Goal: Task Accomplishment & Management: Manage account settings

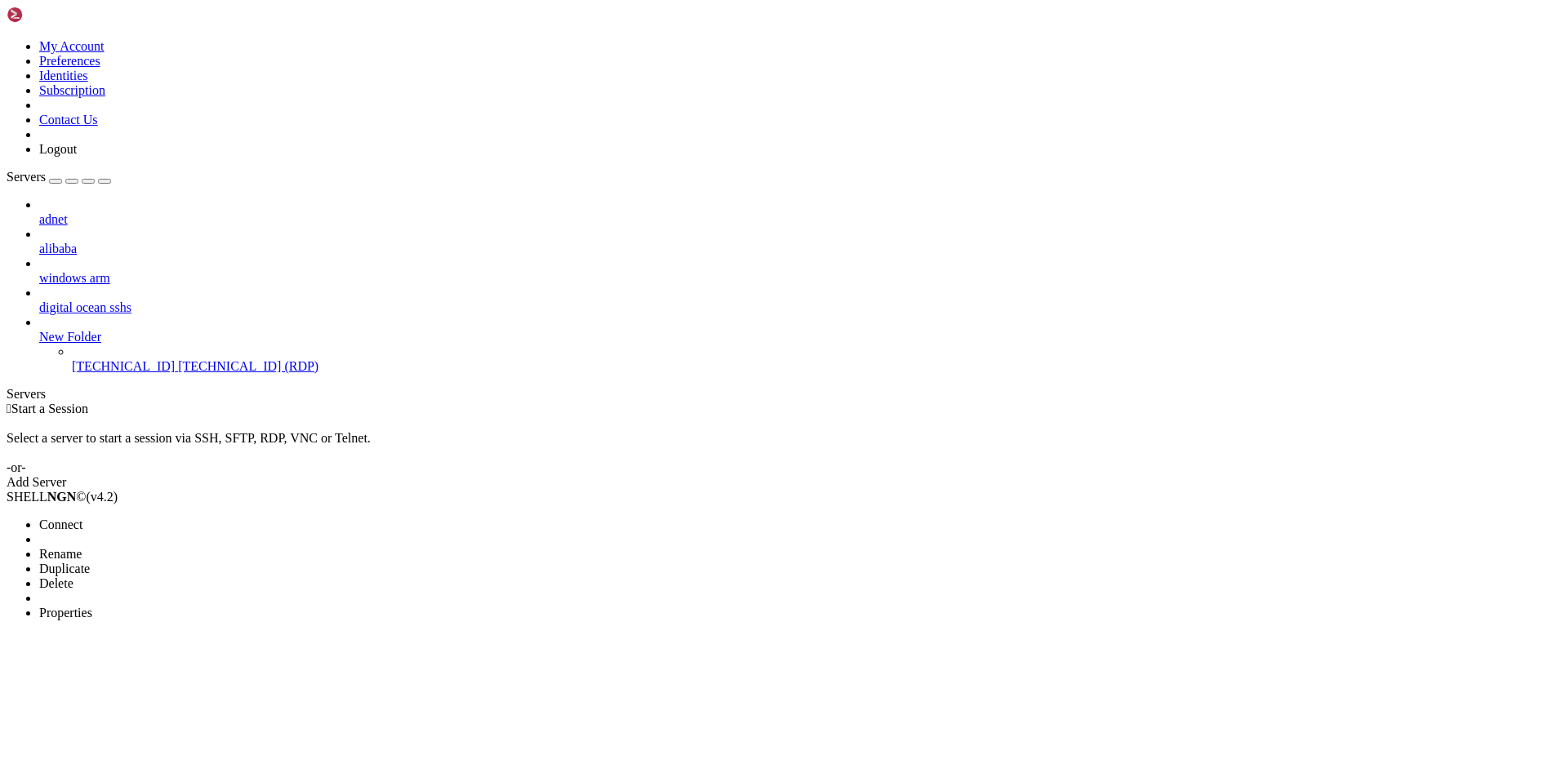
click at [92, 606] on span "Properties" at bounding box center [66, 613] width 53 height 14
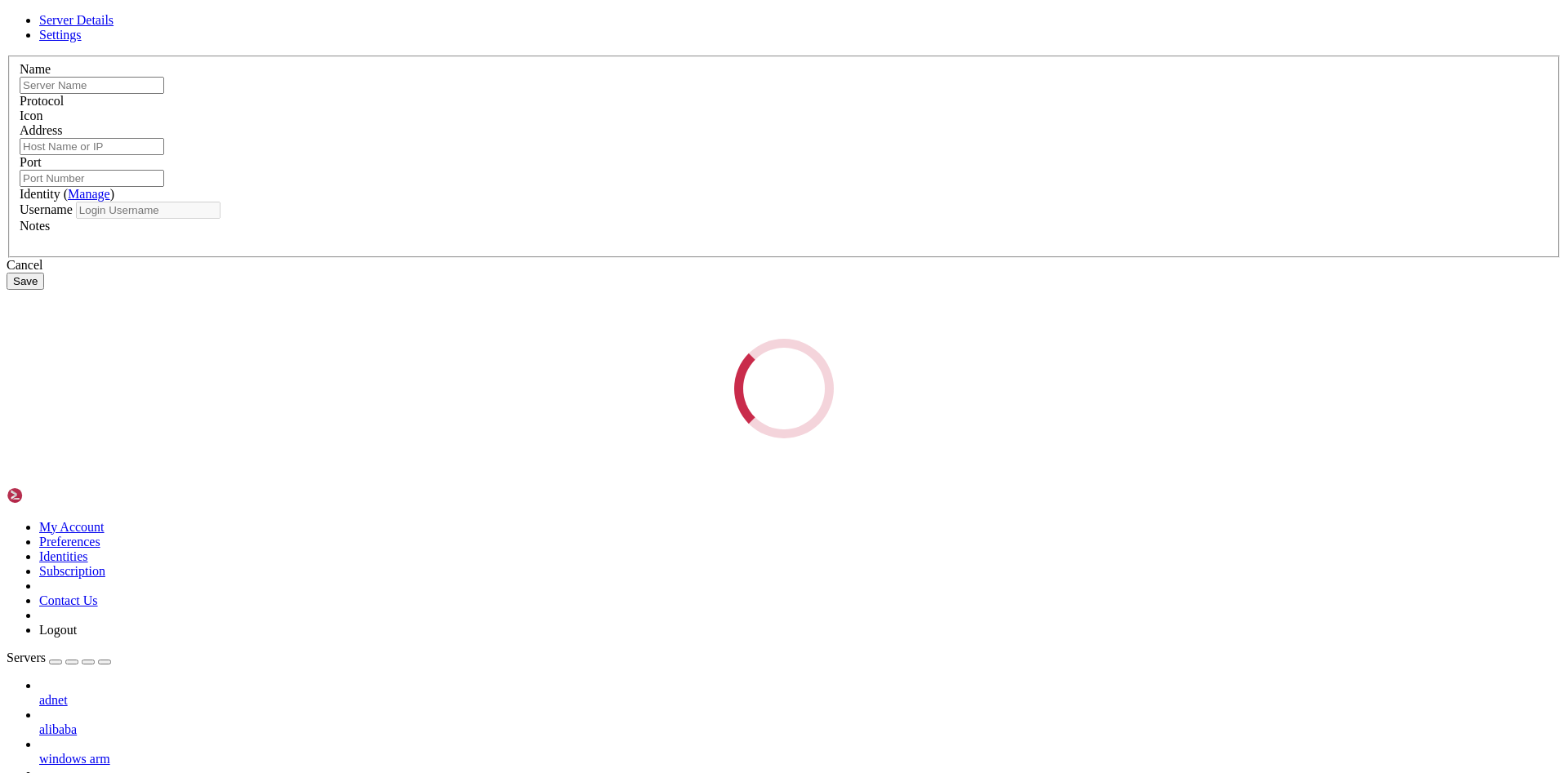
type input "[TECHNICAL_ID]"
type input "3389"
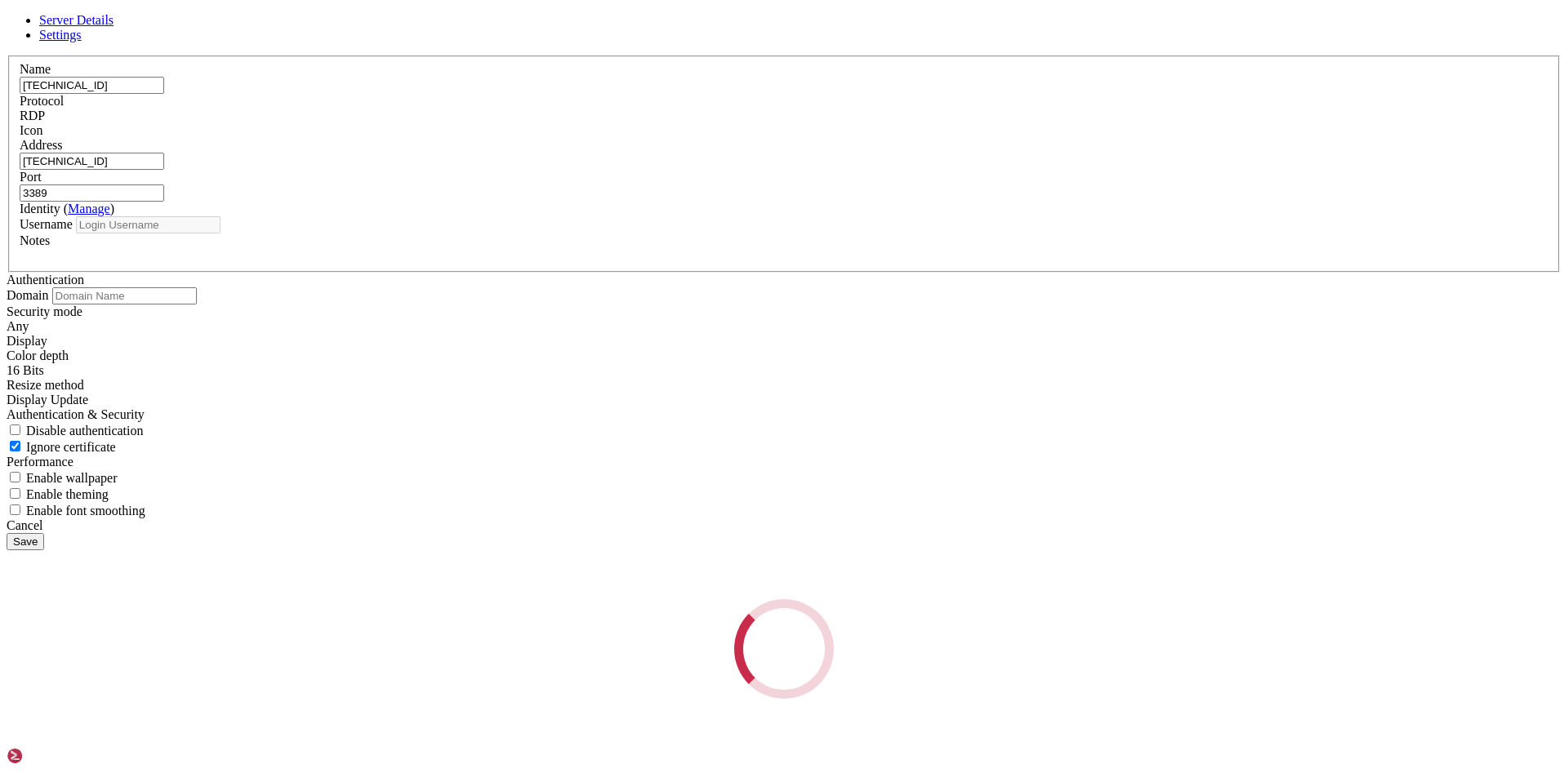
type input "[PERSON_NAME]"
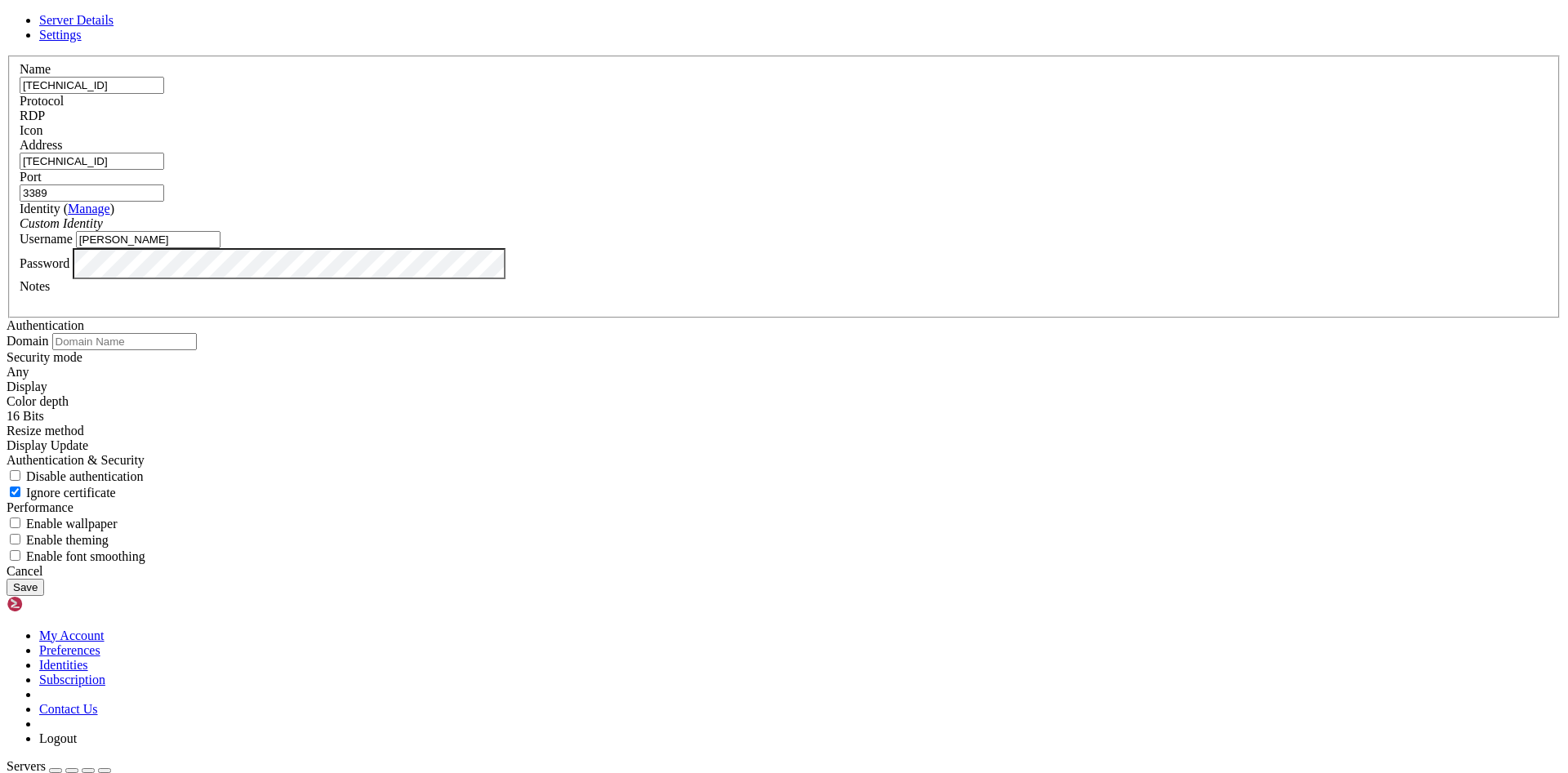
click at [164, 94] on input "[TECHNICAL_ID]" at bounding box center [92, 85] width 144 height 17
paste input "[TECHNICAL_ID]"
click at [164, 94] on input "165.1.122.117165.1.125.139" at bounding box center [92, 85] width 144 height 17
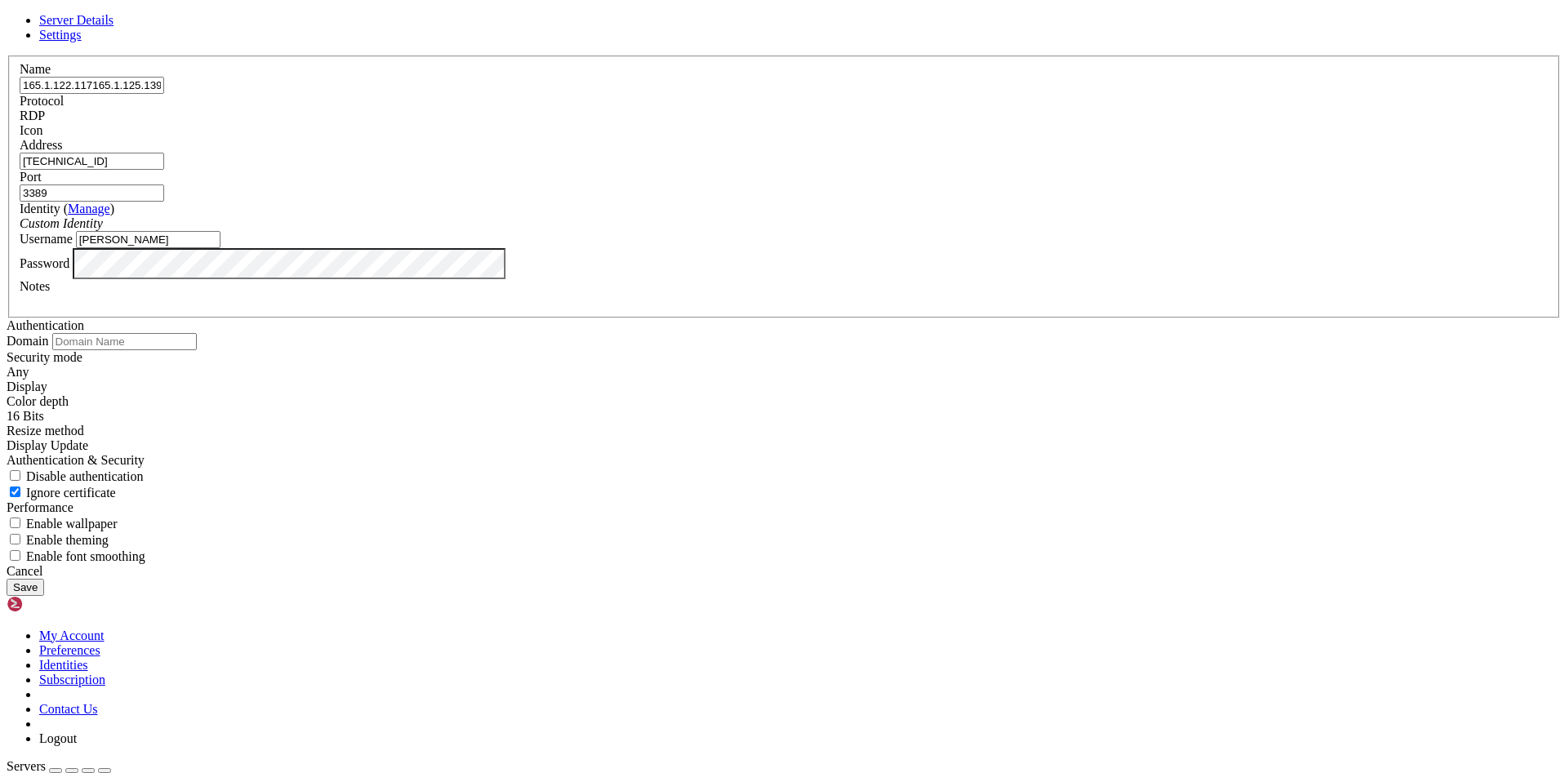
click at [164, 94] on input "165.1.122.117165.1.125.139" at bounding box center [92, 85] width 144 height 17
paste input "text"
click at [164, 94] on input "[TECHNICAL_ID]" at bounding box center [92, 85] width 144 height 17
type input "[TECHNICAL_ID]"
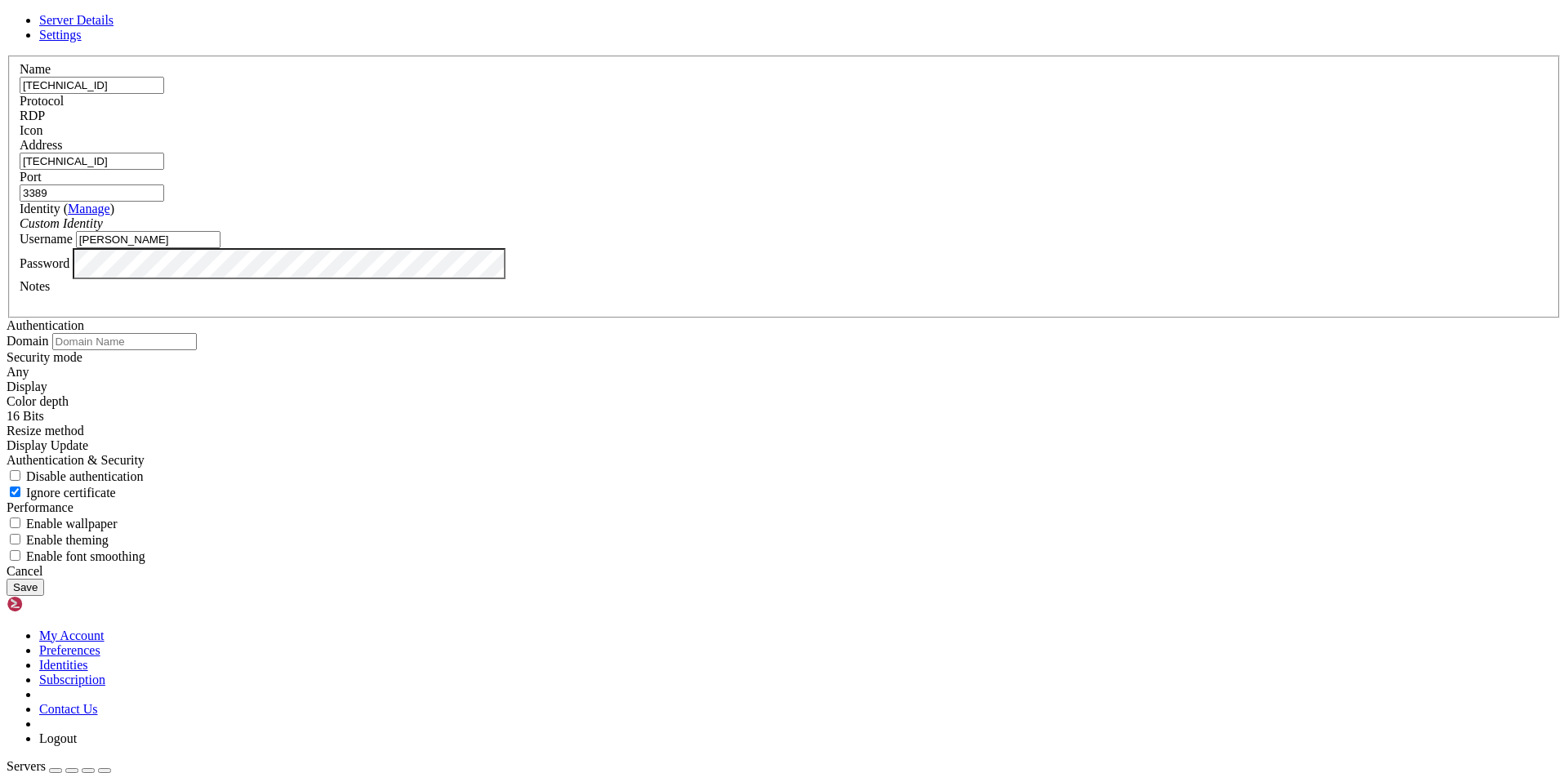
click at [164, 170] on input "[TECHNICAL_ID]" at bounding box center [92, 161] width 144 height 17
paste input "5.139"
type input "[TECHNICAL_ID]"
click at [44, 596] on button "Save" at bounding box center [26, 587] width 38 height 17
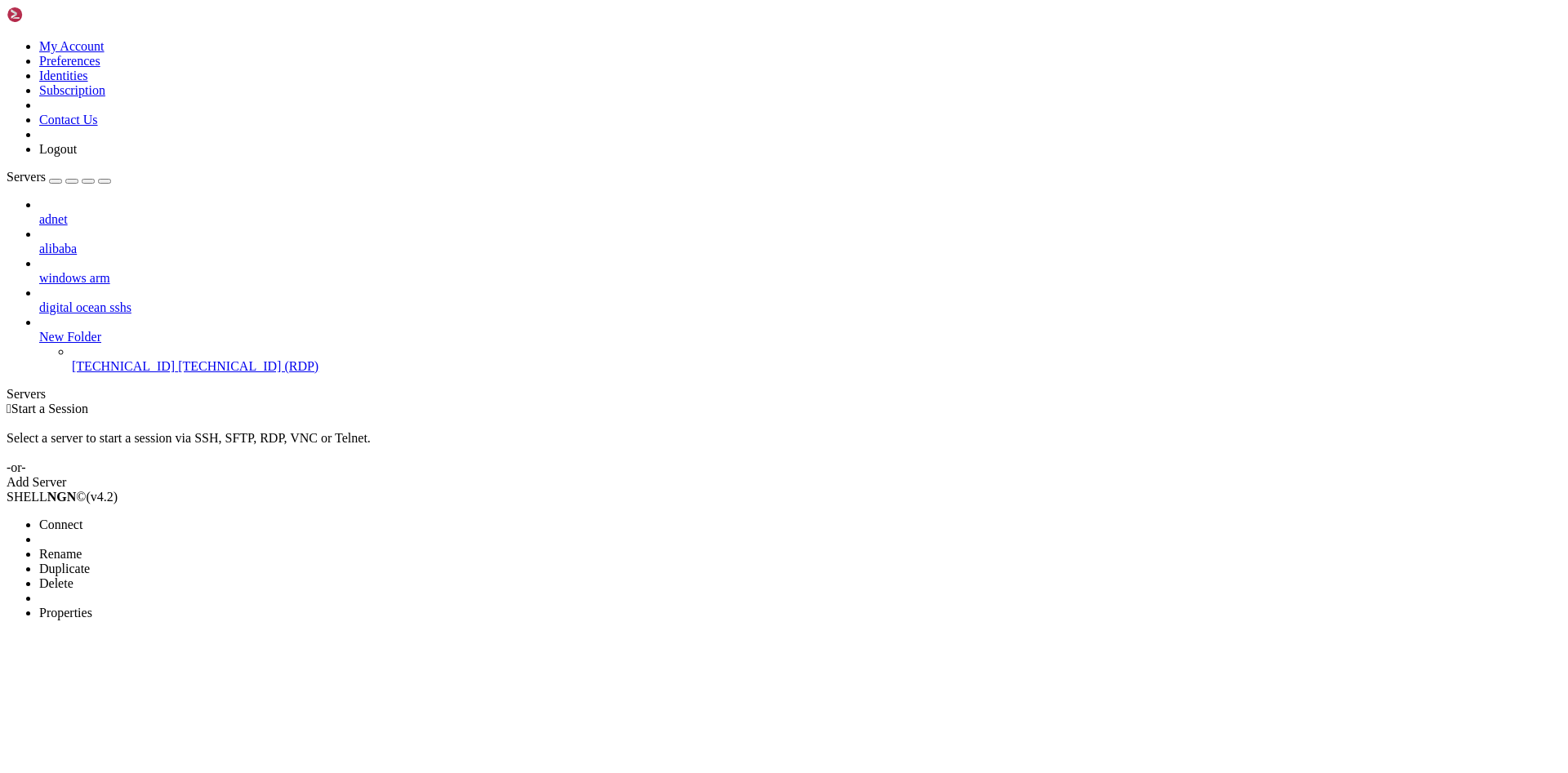
click at [83, 517] on span "Connect" at bounding box center [61, 524] width 43 height 14
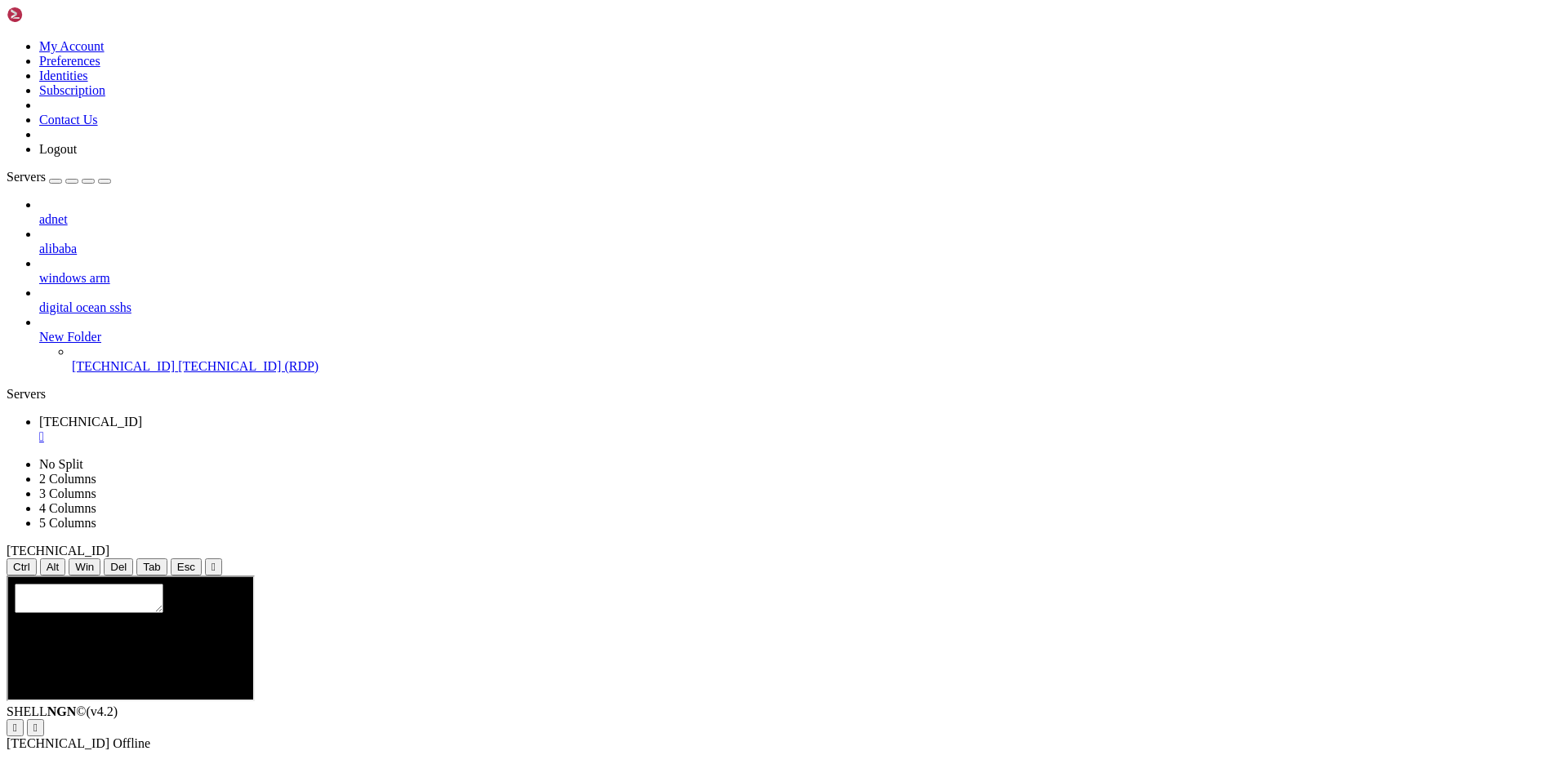
click at [160, 374] on div "adnet alibaba windows arm digital ocean sshs New Folder [TECHNICAL_ID] [TECHNIC…" at bounding box center [784, 285] width 1555 height 177
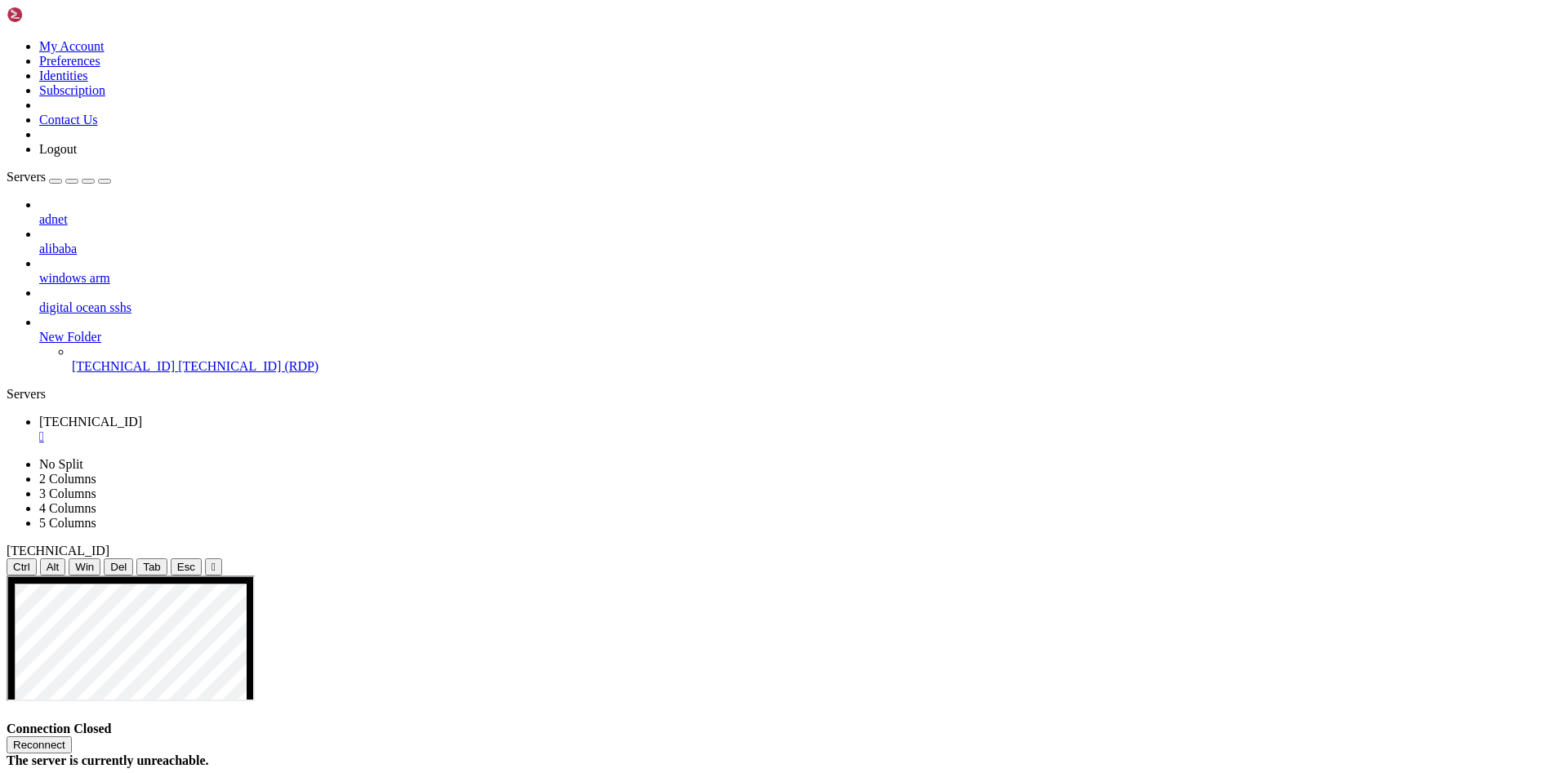
click at [303, 429] on div "" at bounding box center [801, 436] width 1523 height 15
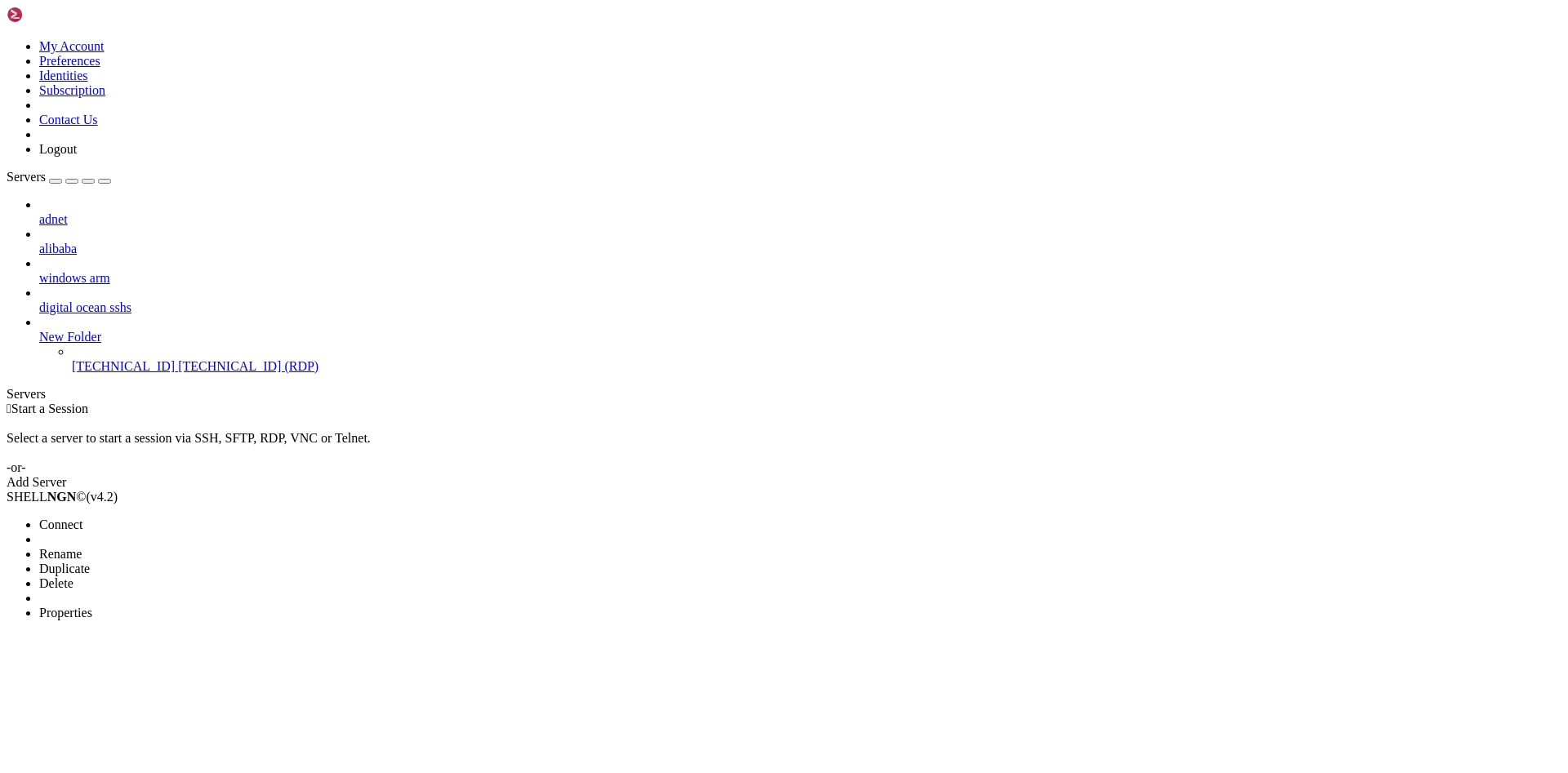
click at [188, 606] on li "Properties" at bounding box center [114, 613] width 149 height 15
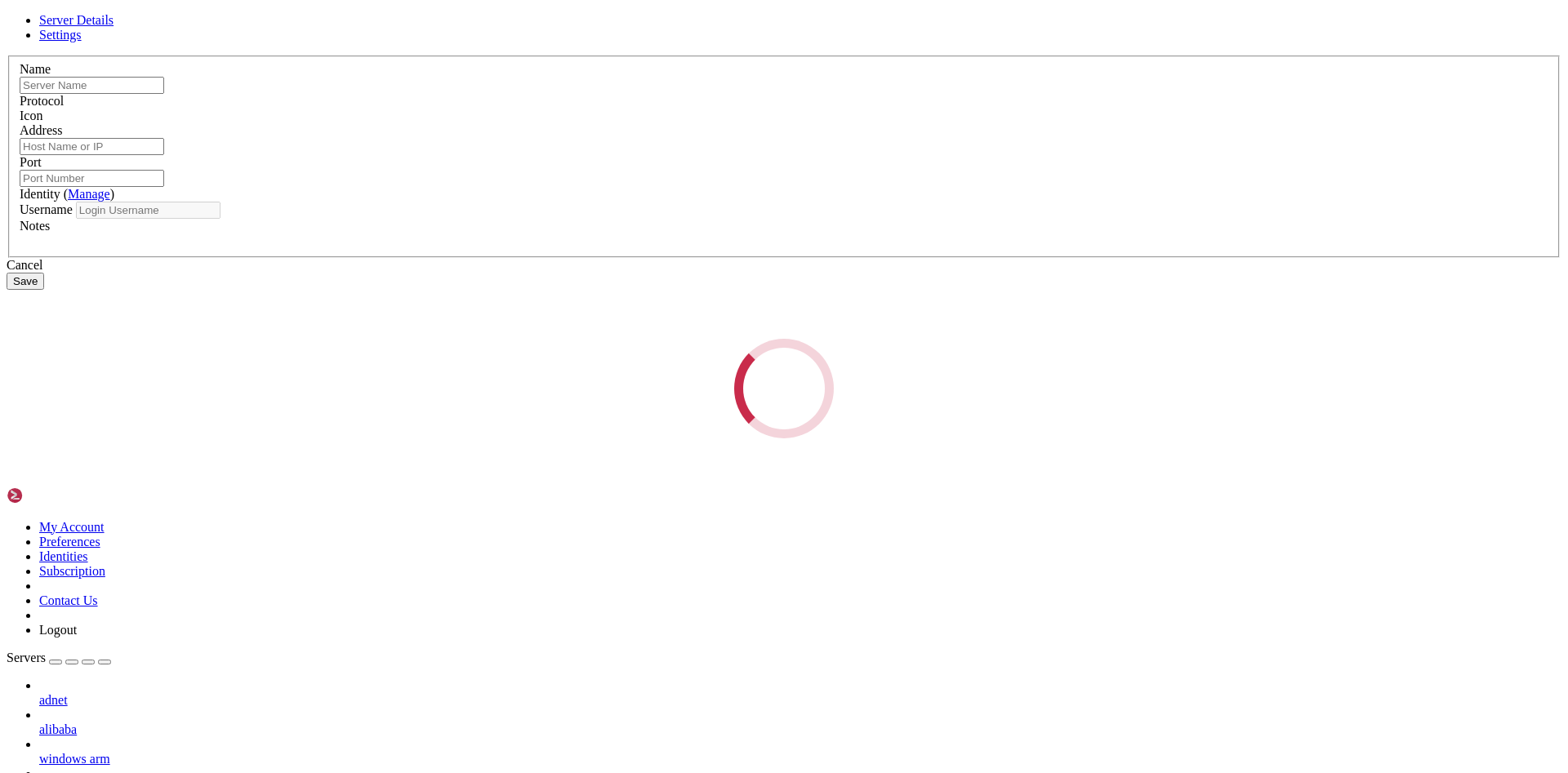
type input "[TECHNICAL_ID]"
type input "3389"
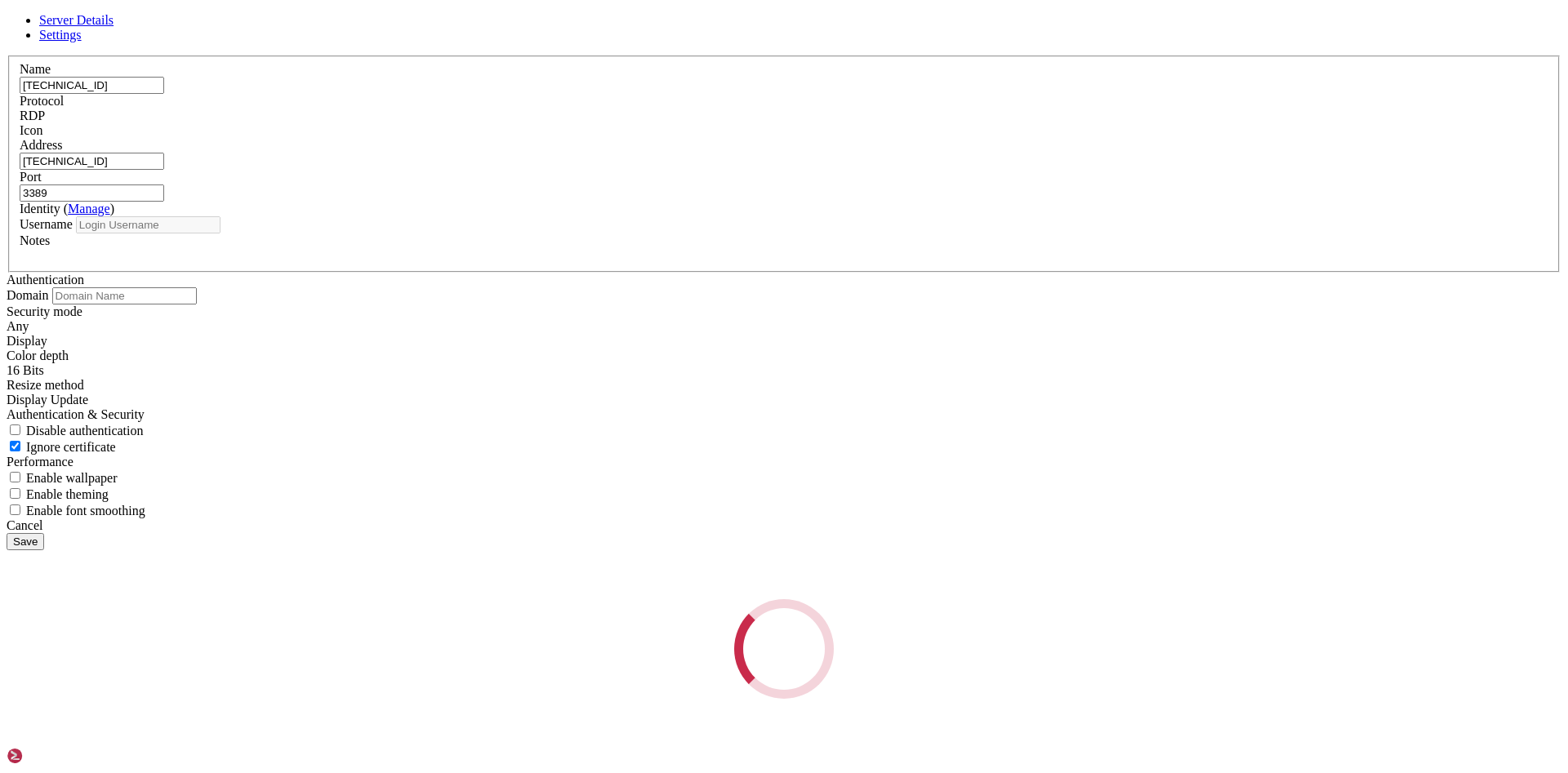
type input "[PERSON_NAME]"
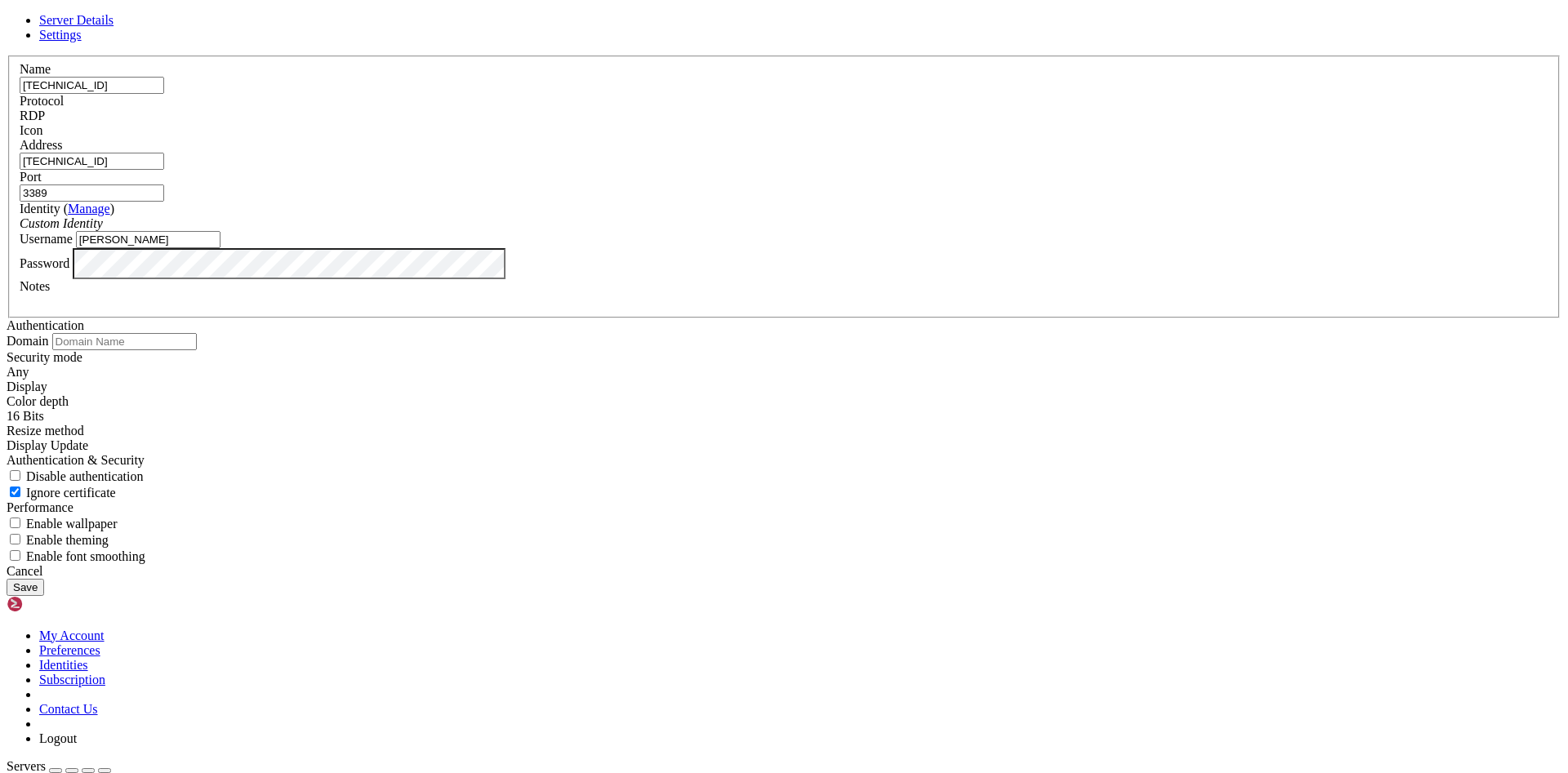
click at [7, 580] on button "Save" at bounding box center [26, 587] width 38 height 17
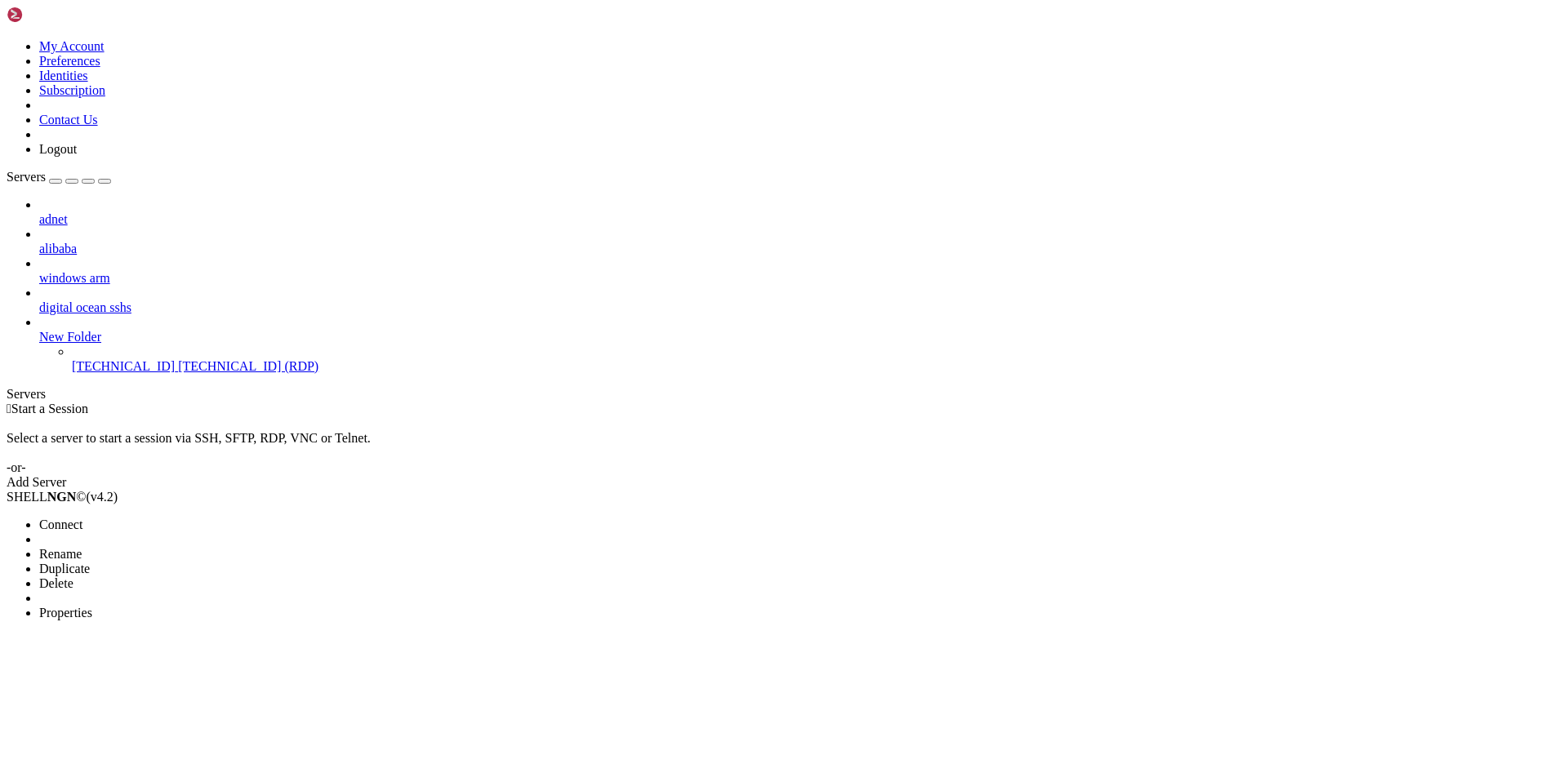
click at [83, 517] on span "Connect" at bounding box center [61, 524] width 43 height 14
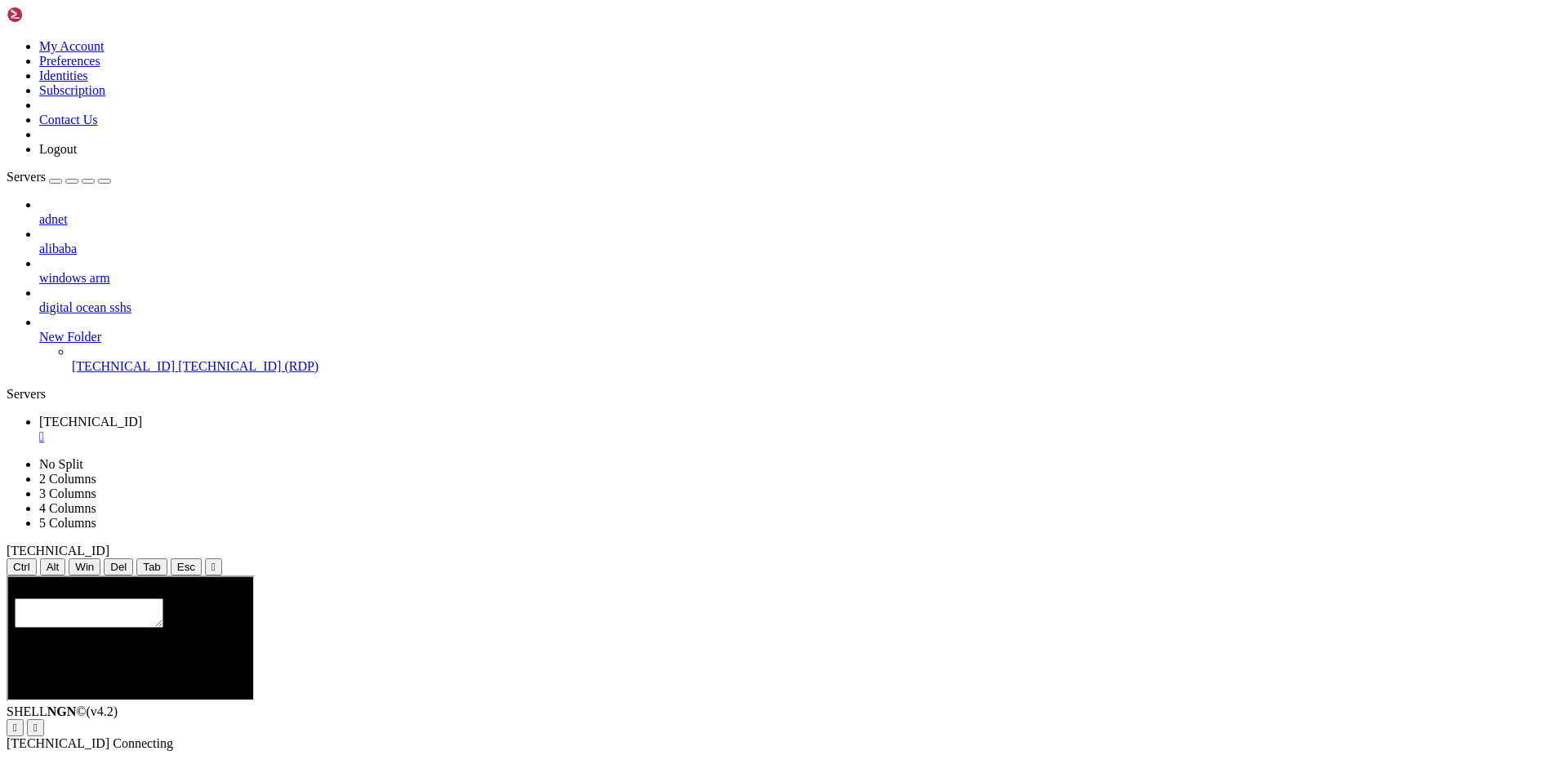
click at [111, 374] on div "adnet alibaba windows arm digital ocean sshs New Folder [TECHNICAL_ID] [TECHNIC…" at bounding box center [784, 285] width 1555 height 177
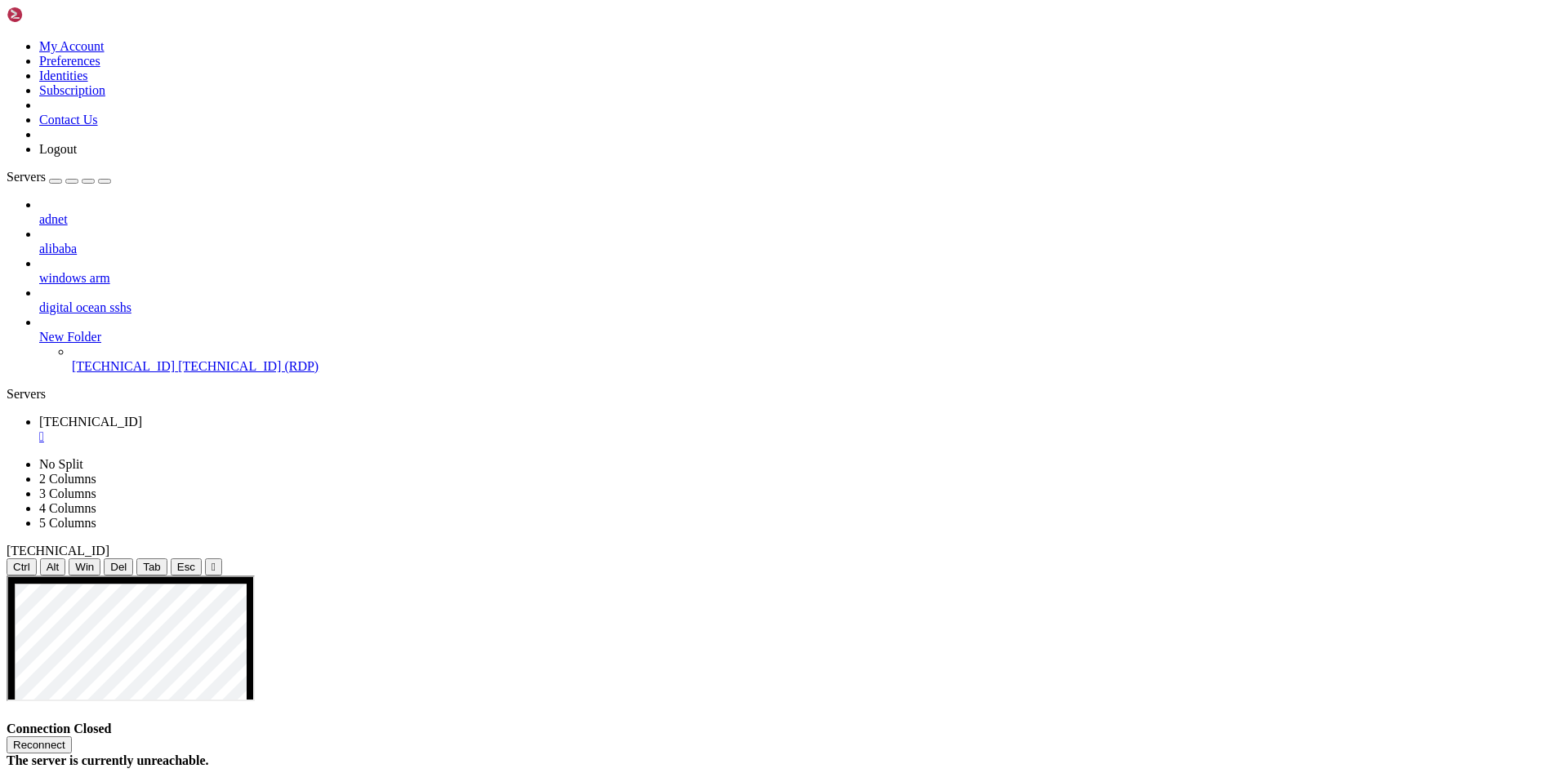
click at [305, 429] on div "" at bounding box center [801, 436] width 1523 height 15
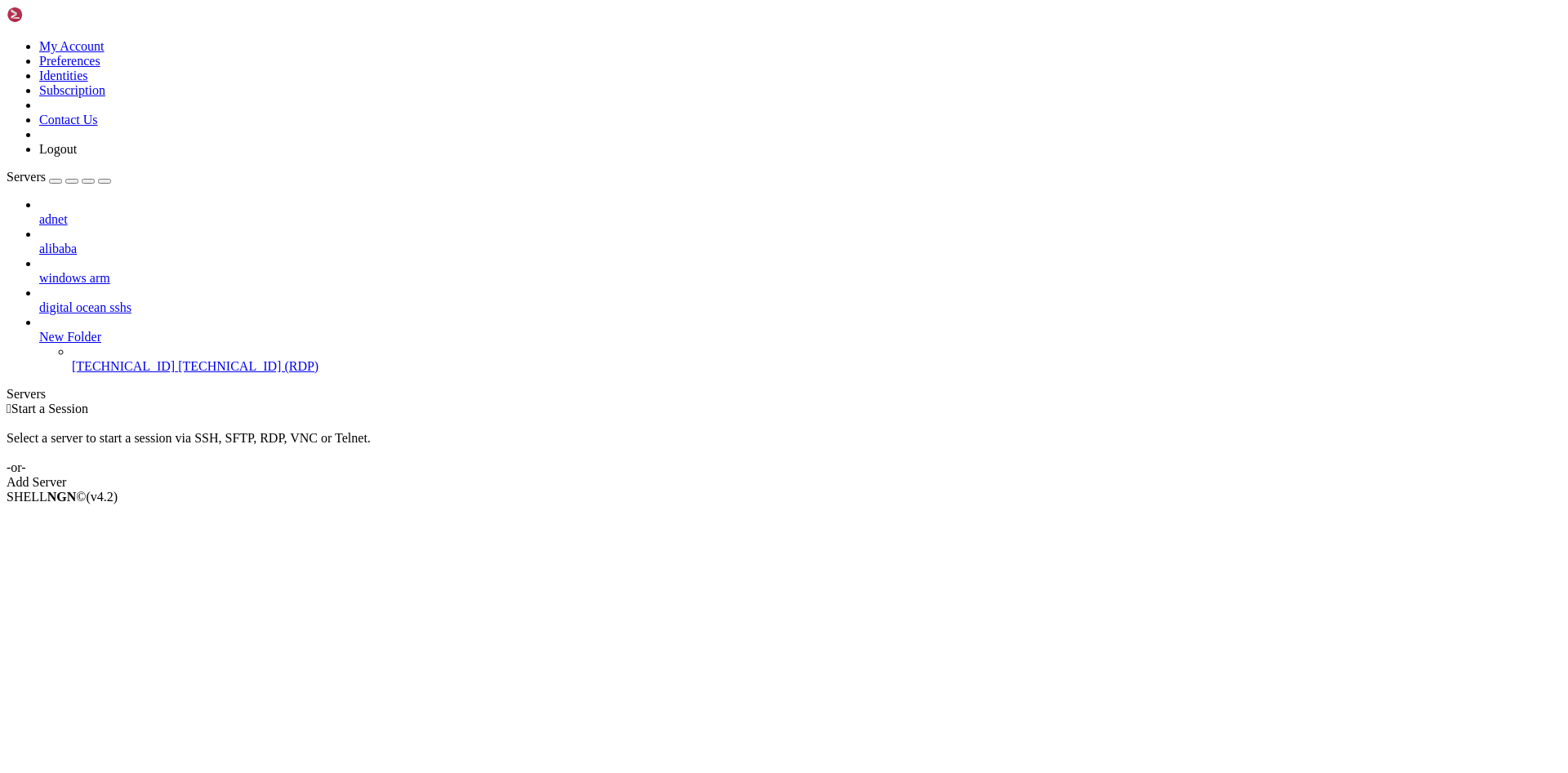
click at [565, 417] on div "Select a server to start a session via SSH, SFTP, RDP, VNC or Telnet. -or-" at bounding box center [784, 446] width 1555 height 59
click at [92, 606] on span "Properties" at bounding box center [66, 613] width 53 height 14
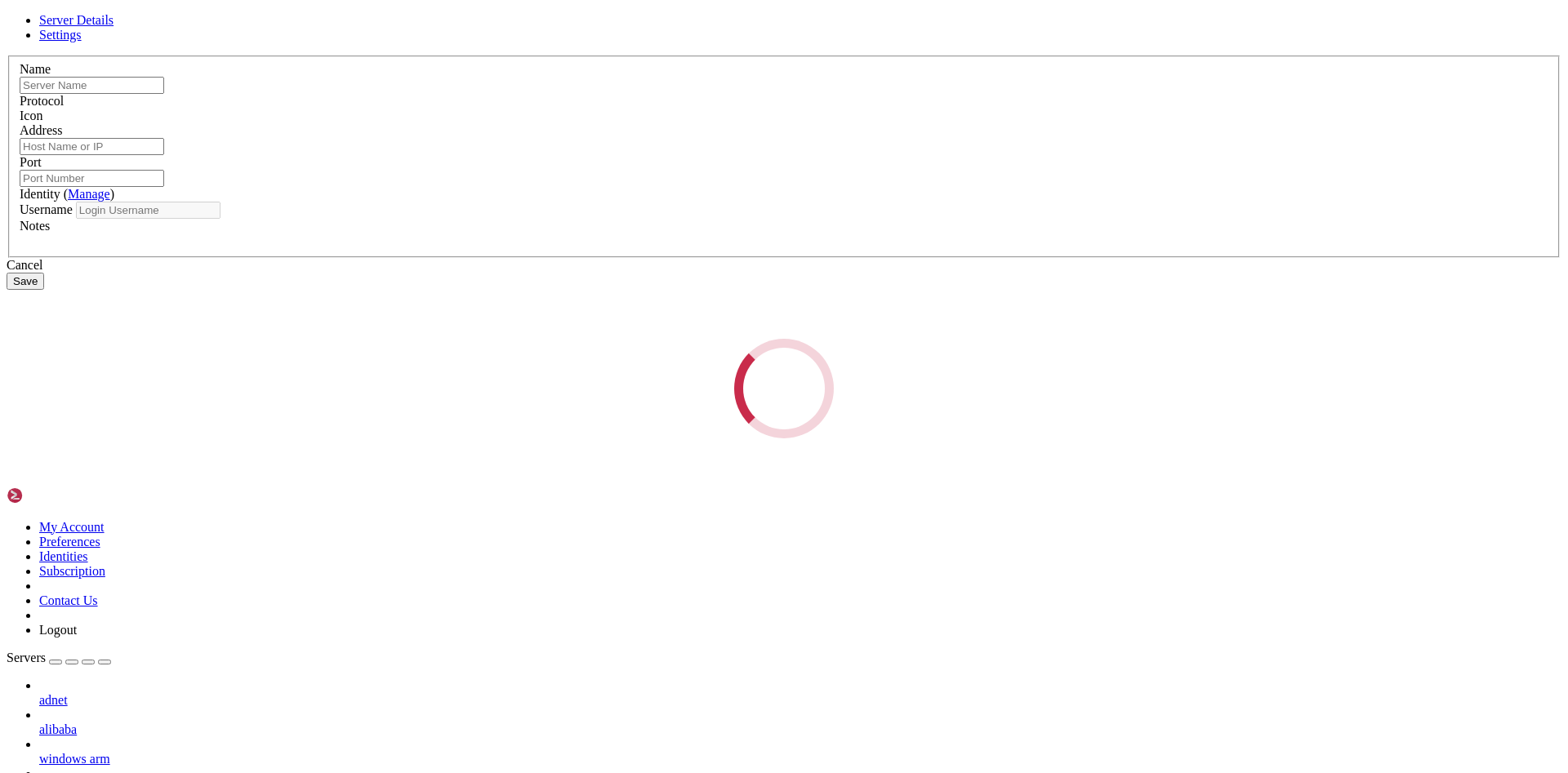
type input "[TECHNICAL_ID]"
type input "3389"
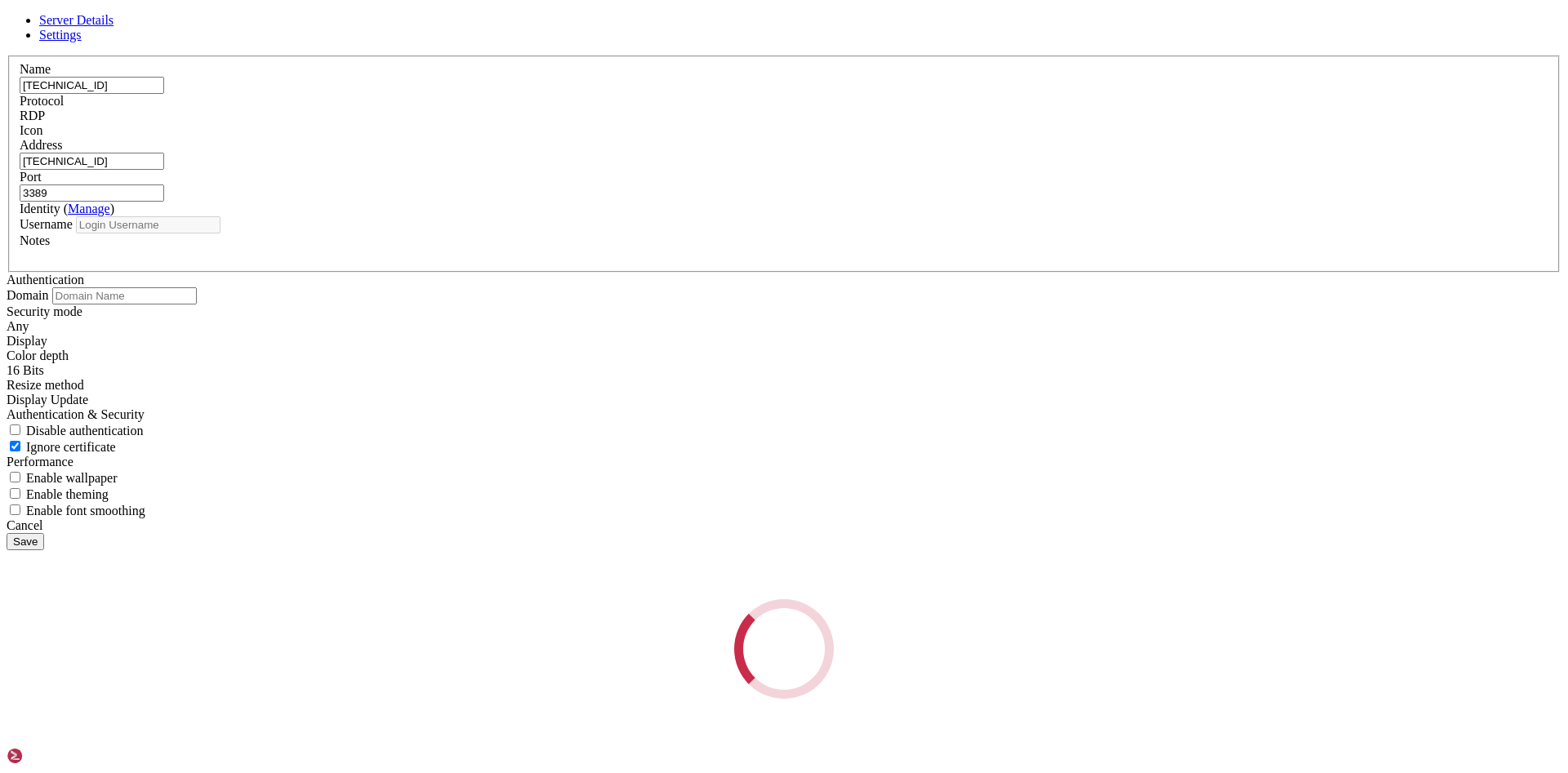
type input "[PERSON_NAME]"
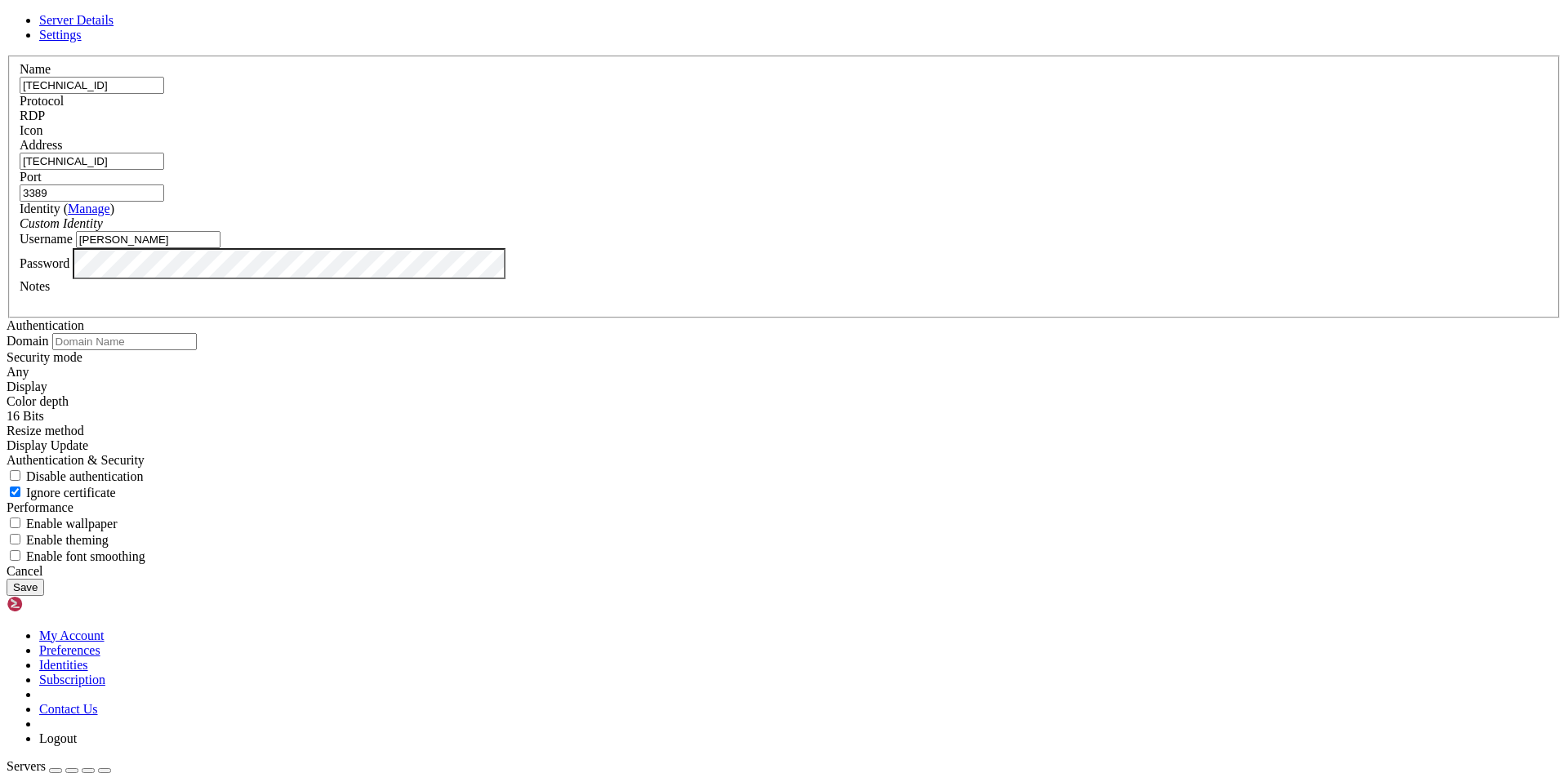
click at [164, 94] on input "[TECHNICAL_ID]" at bounding box center [92, 85] width 144 height 17
paste input "204"
click at [164, 94] on input "[TECHNICAL_ID]" at bounding box center [92, 85] width 144 height 17
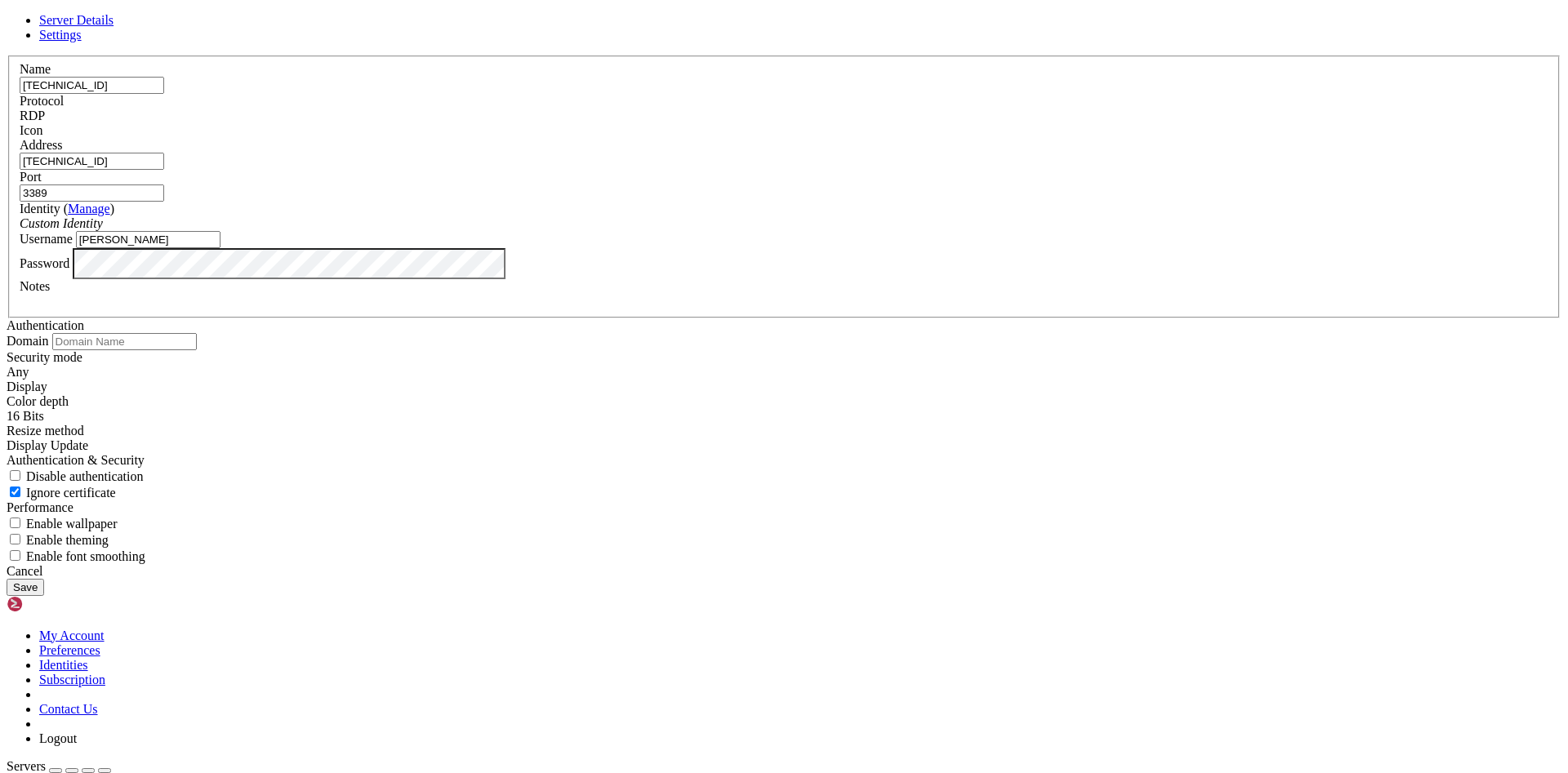
click at [164, 94] on input "[TECHNICAL_ID]" at bounding box center [92, 85] width 144 height 17
type input "[TECHNICAL_ID]"
click at [164, 170] on input "[TECHNICAL_ID]" at bounding box center [92, 161] width 144 height 17
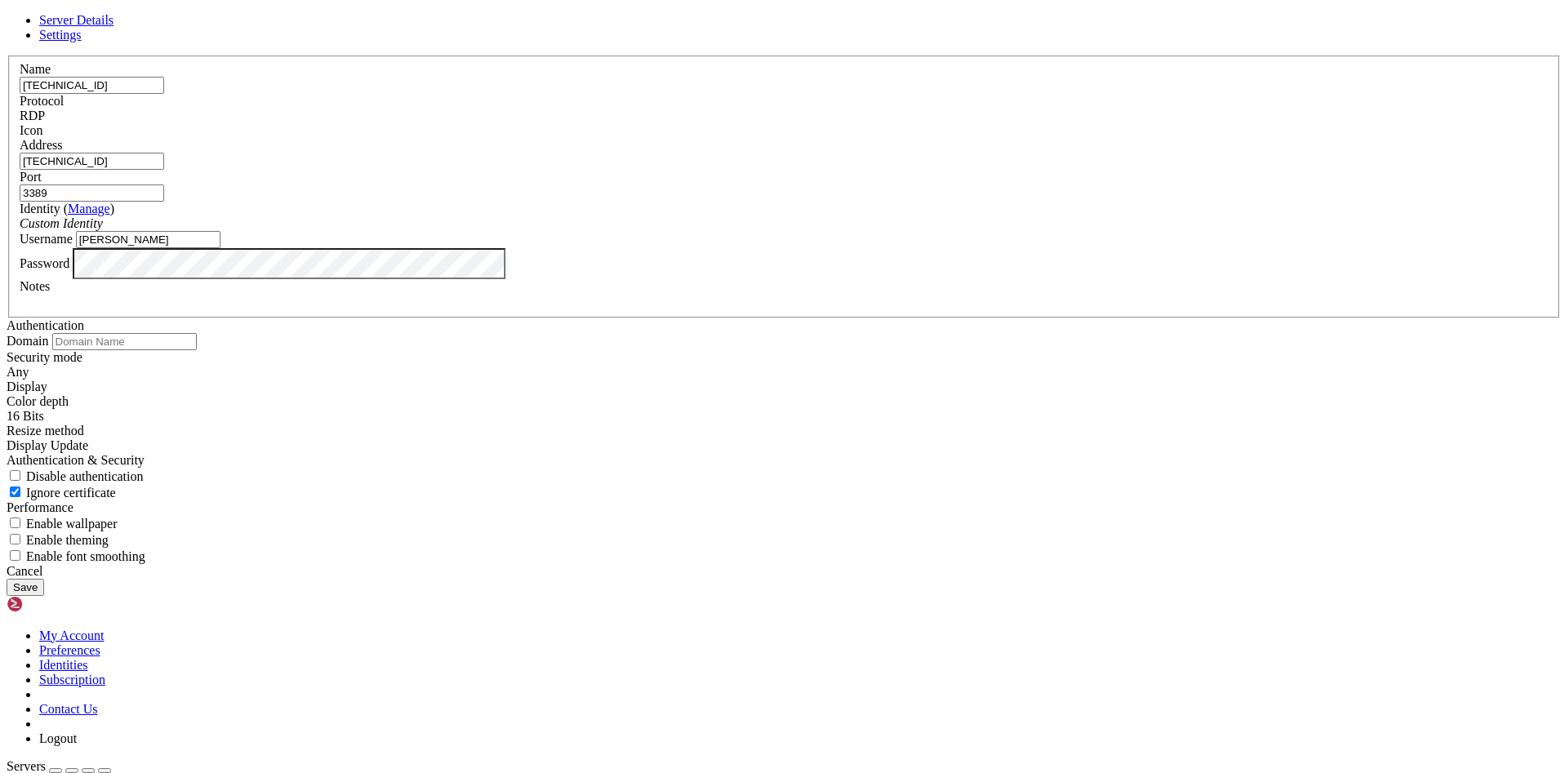
paste input "204"
type input "[TECHNICAL_ID]"
click at [44, 596] on button "Save" at bounding box center [26, 587] width 38 height 17
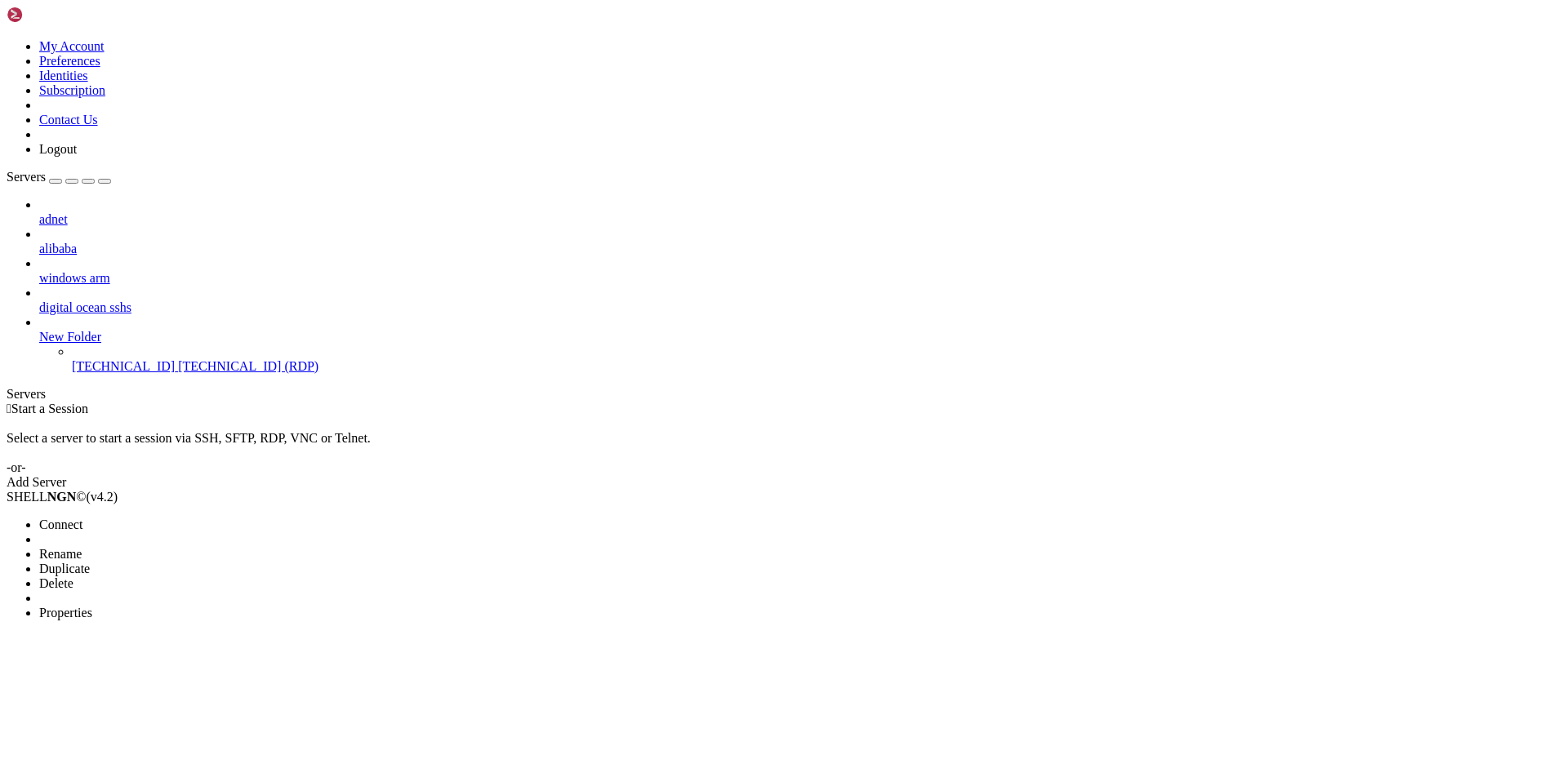
click at [83, 517] on span "Connect" at bounding box center [61, 524] width 43 height 14
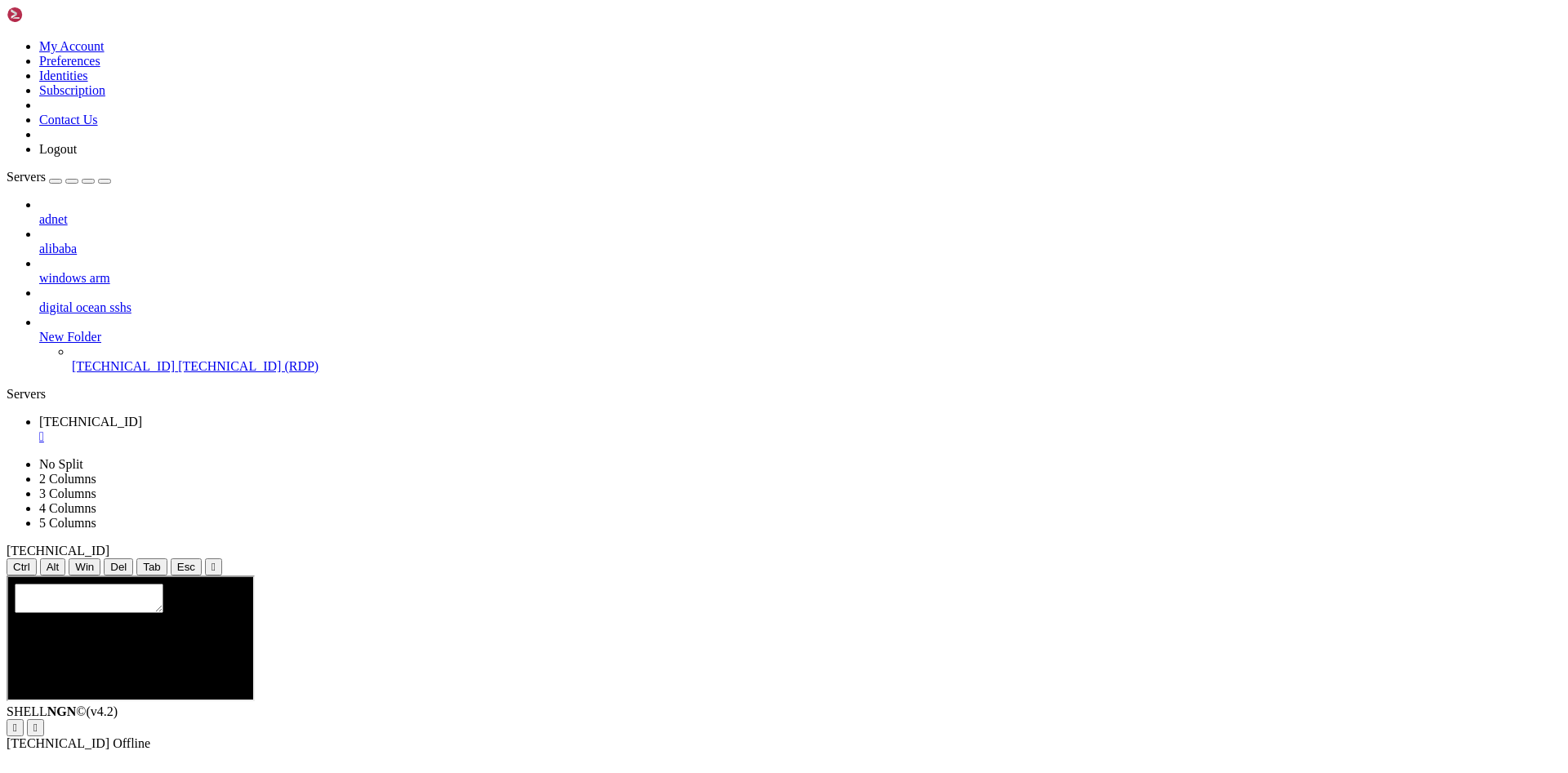
click at [169, 374] on div "adnet alibaba windows arm digital ocean sshs New Folder [TECHNICAL_ID] [TECHNIC…" at bounding box center [784, 285] width 1555 height 177
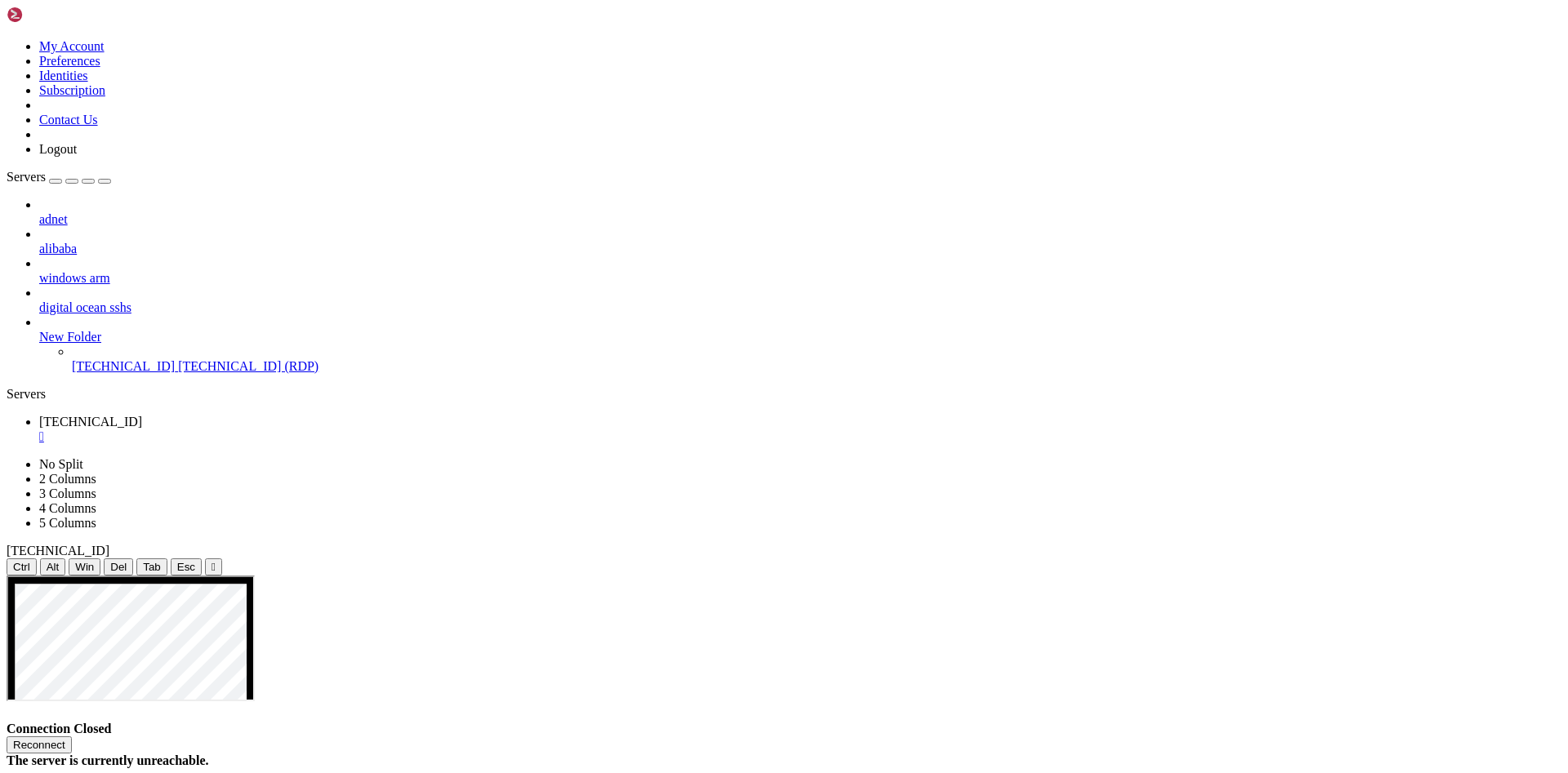
click at [302, 429] on div "" at bounding box center [801, 436] width 1523 height 15
